Goal: Information Seeking & Learning: Learn about a topic

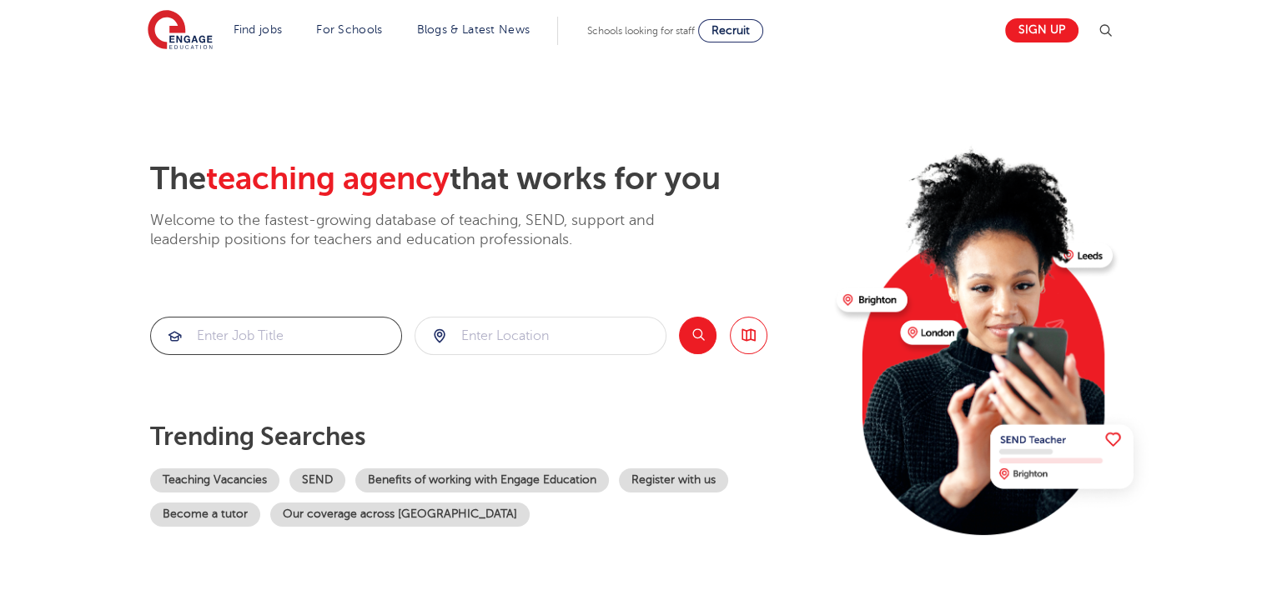
click at [221, 342] on input "search" at bounding box center [276, 336] width 250 height 37
type input "geography"
click at [697, 338] on button "Search" at bounding box center [698, 336] width 38 height 38
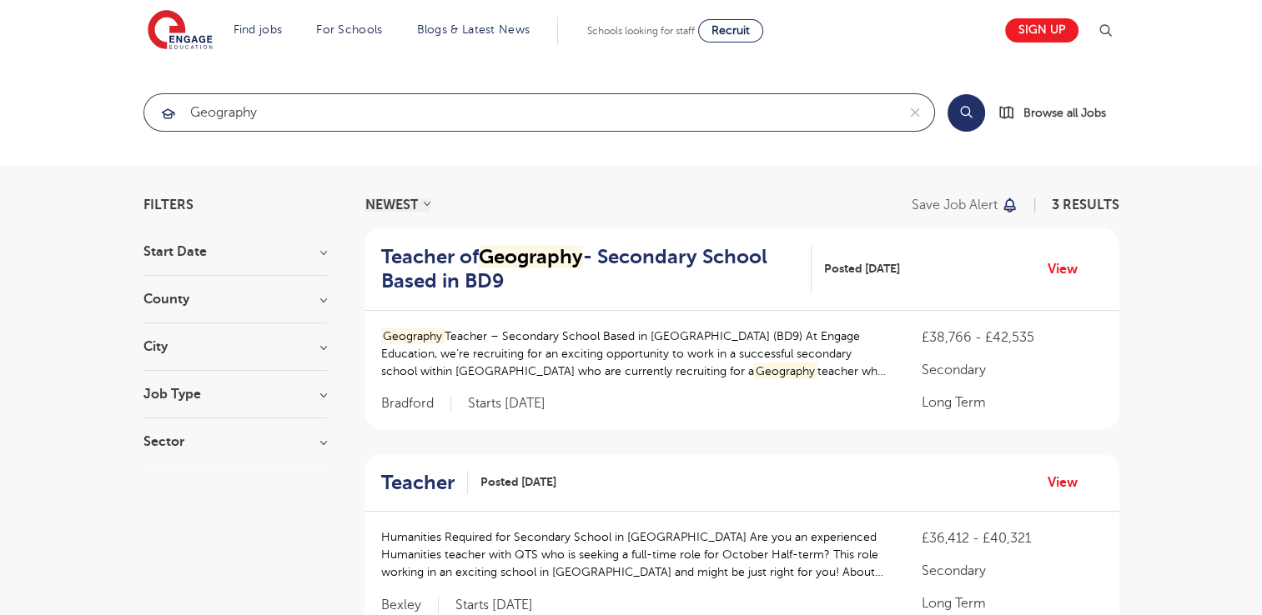
click at [478, 113] on input "geography" at bounding box center [519, 112] width 751 height 37
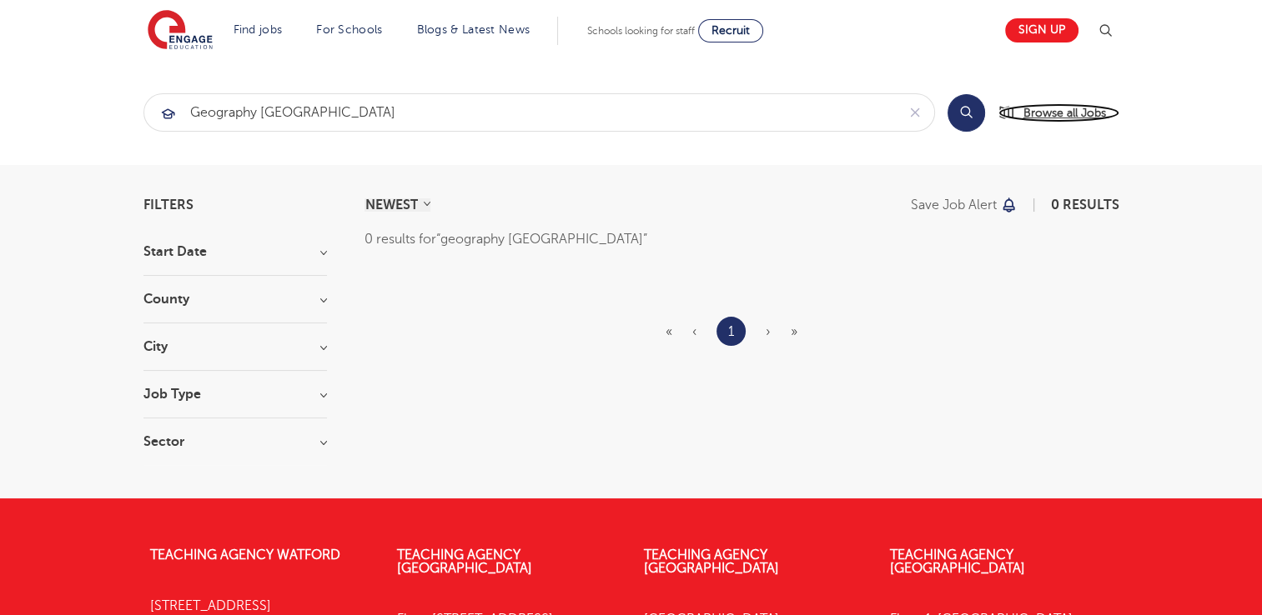
click at [1056, 113] on span "Browse all Jobs" at bounding box center [1064, 112] width 83 height 19
click at [365, 118] on input "geography london" at bounding box center [519, 112] width 751 height 37
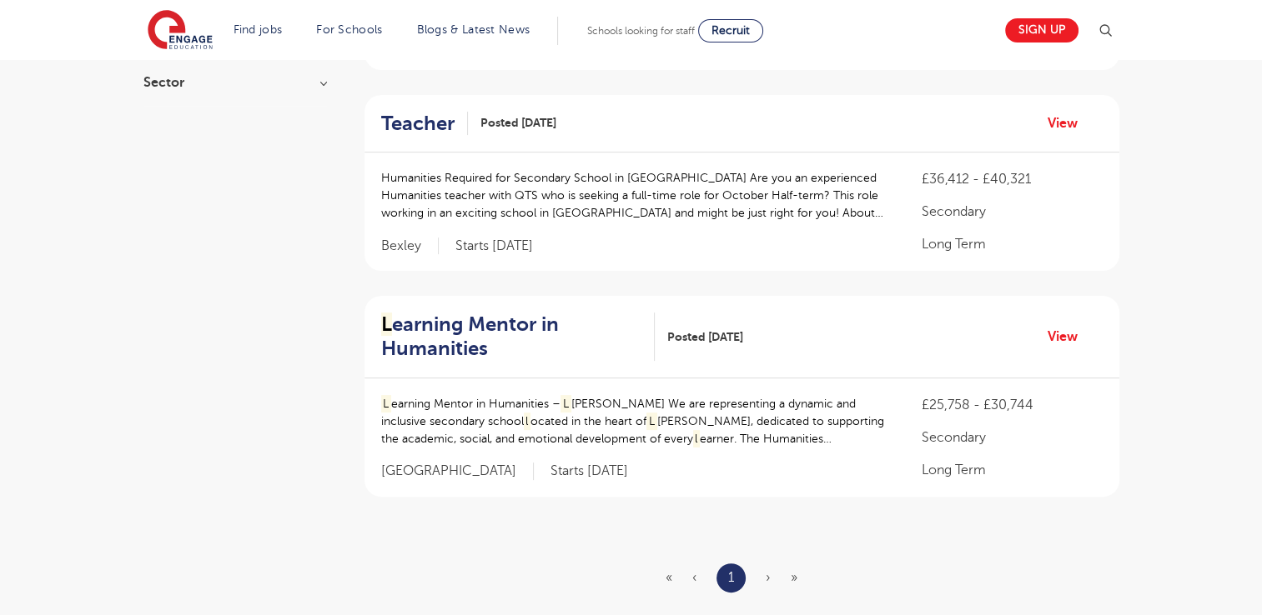
scroll to position [340, 0]
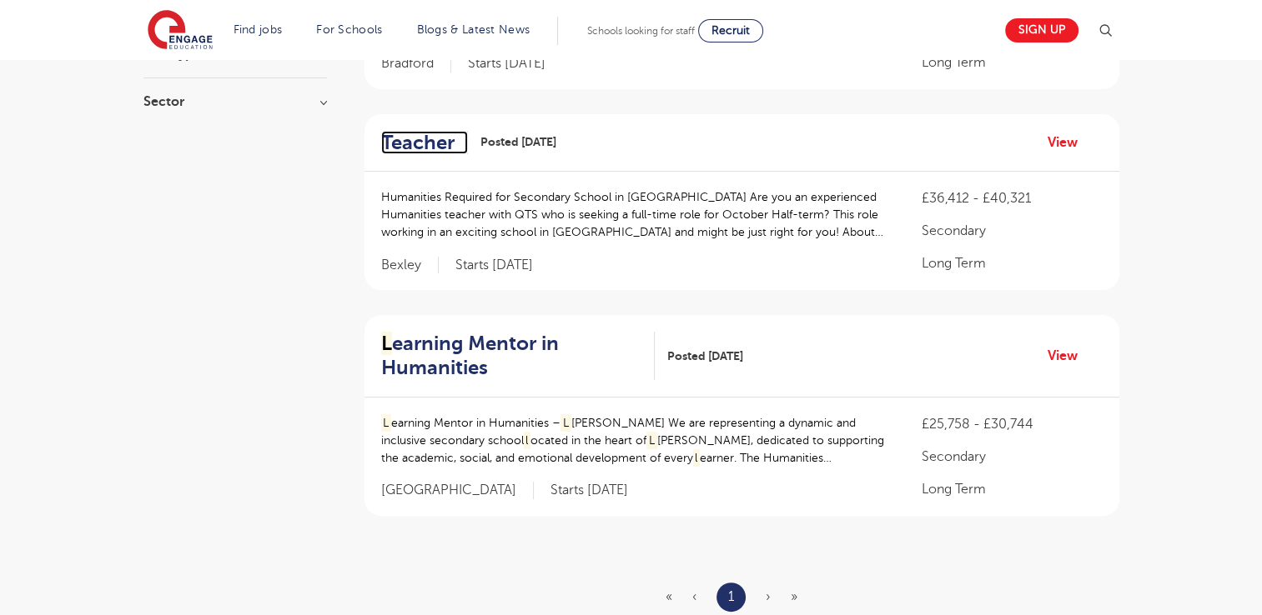
click at [424, 140] on h2 "Teacher" at bounding box center [417, 143] width 73 height 24
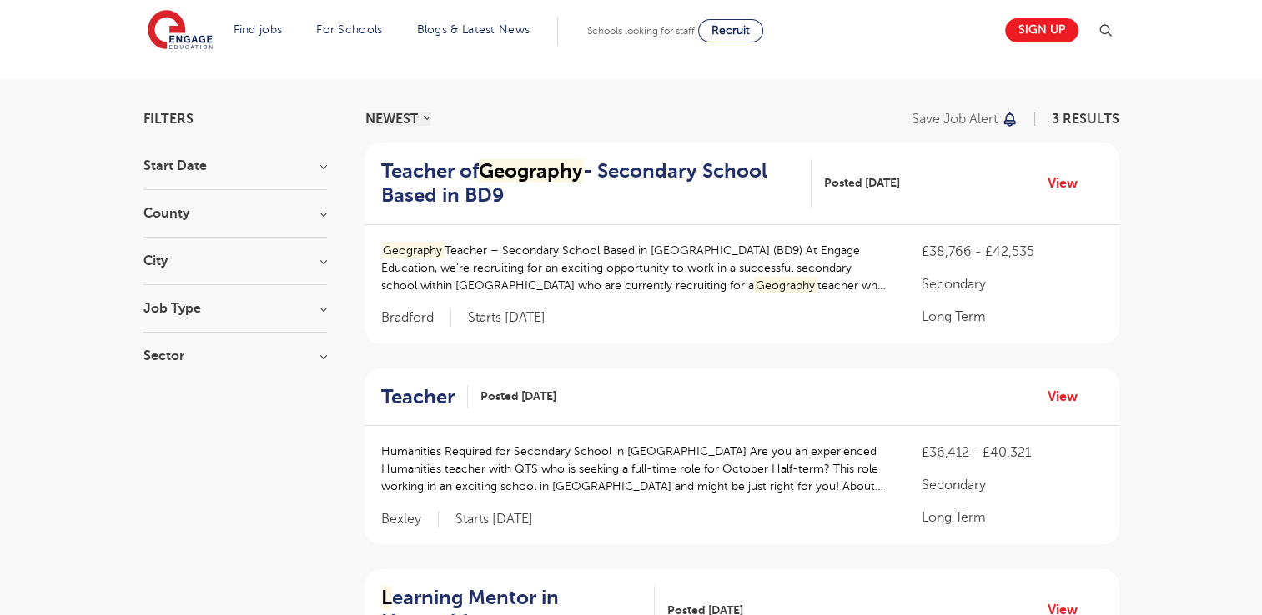
scroll to position [0, 0]
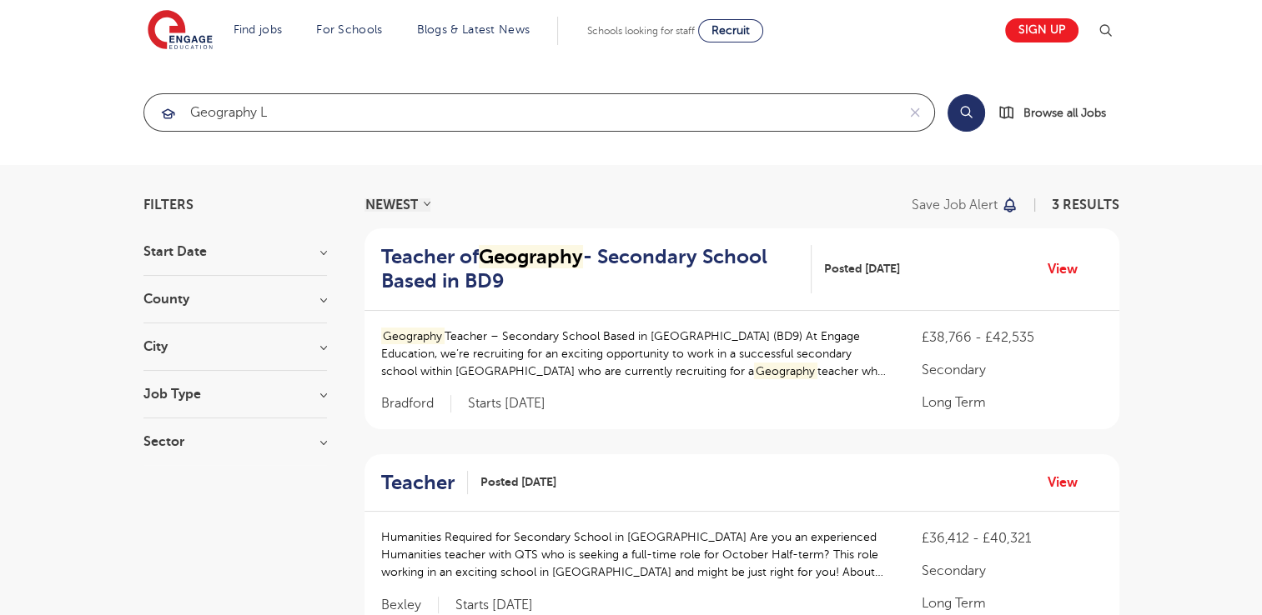
click at [291, 116] on input "geography l" at bounding box center [519, 112] width 751 height 37
type input "geography"
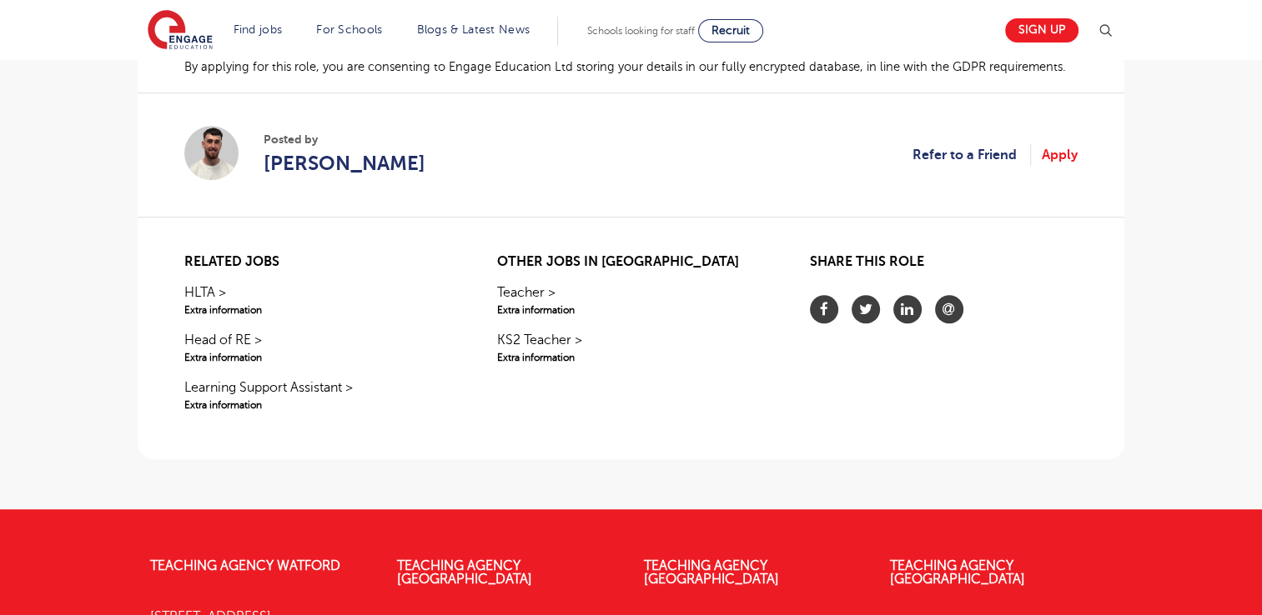
scroll to position [1144, 0]
